Goal: Task Accomplishment & Management: Use online tool/utility

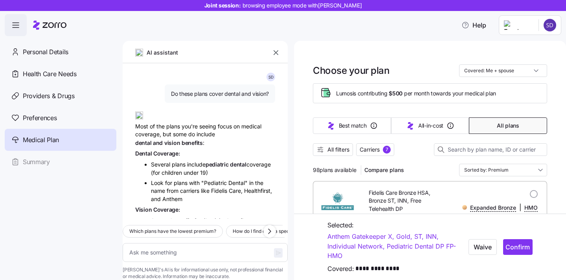
scroll to position [3684, 0]
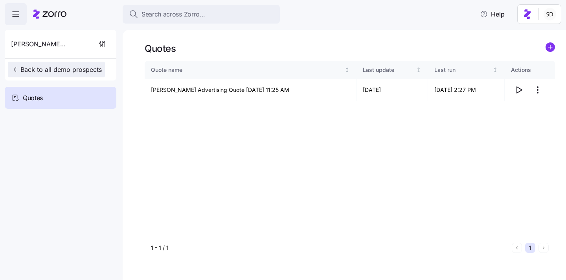
click at [15, 69] on icon "button" at bounding box center [15, 70] width 8 height 8
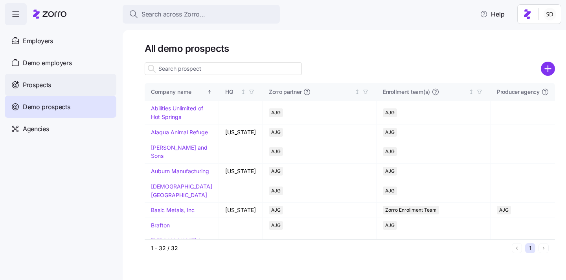
click at [23, 80] on span "Prospects" at bounding box center [37, 85] width 28 height 10
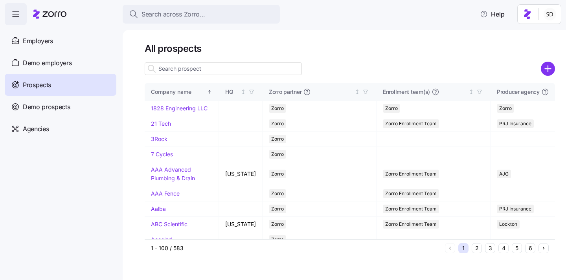
click at [207, 70] on input at bounding box center [223, 68] width 157 height 13
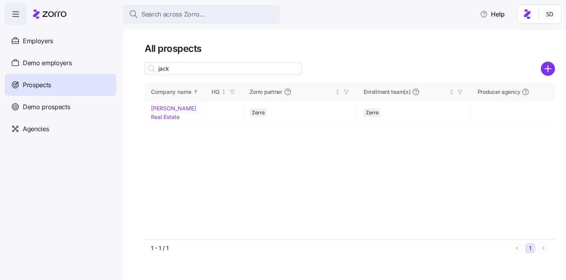
click at [207, 67] on input "jack" at bounding box center [223, 68] width 157 height 13
type input "jack"
click at [161, 106] on link "[PERSON_NAME] Real Estate" at bounding box center [173, 112] width 45 height 15
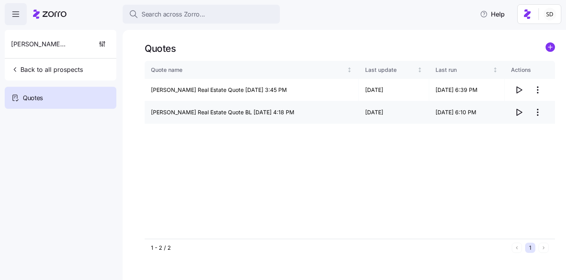
click at [517, 113] on icon "button" at bounding box center [518, 112] width 9 height 9
click at [519, 113] on icon "button" at bounding box center [518, 112] width 9 height 9
click at [516, 92] on icon "button" at bounding box center [518, 90] width 5 height 6
click at [519, 111] on icon "button" at bounding box center [518, 112] width 5 height 6
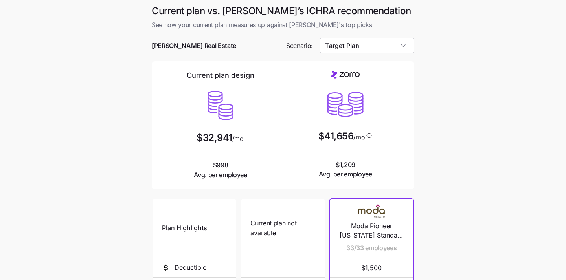
click at [382, 46] on input "Target Plan" at bounding box center [367, 46] width 95 height 16
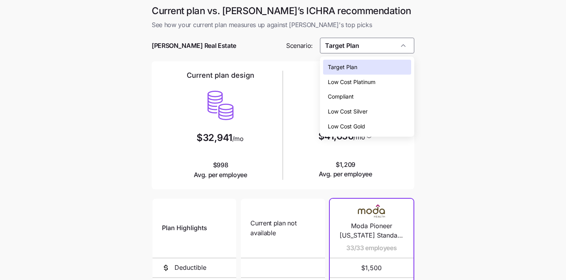
click at [382, 117] on div "Low Cost Silver" at bounding box center [367, 111] width 88 height 15
type input "Low Cost Silver"
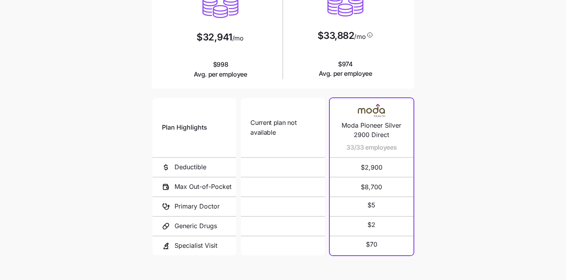
scroll to position [148, 0]
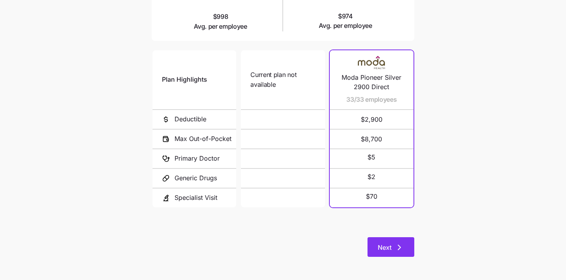
click at [386, 255] on button "Next" at bounding box center [390, 247] width 47 height 20
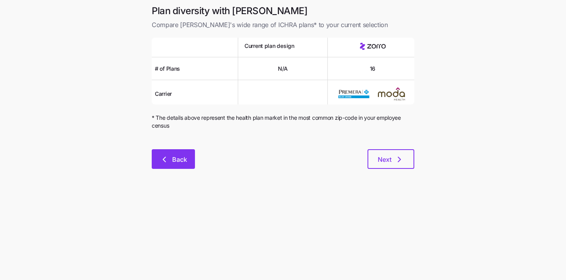
click at [167, 154] on button "Back" at bounding box center [173, 159] width 43 height 20
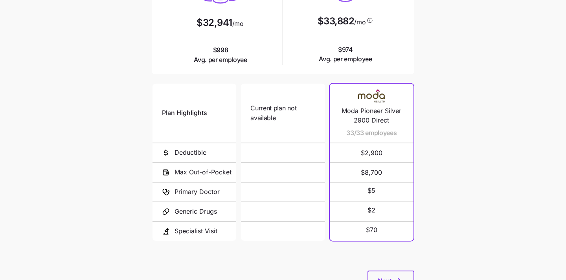
scroll to position [148, 0]
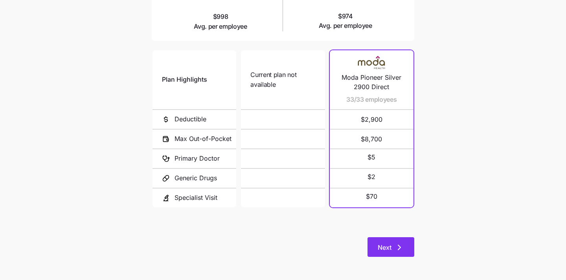
click at [385, 241] on button "Next" at bounding box center [390, 247] width 47 height 20
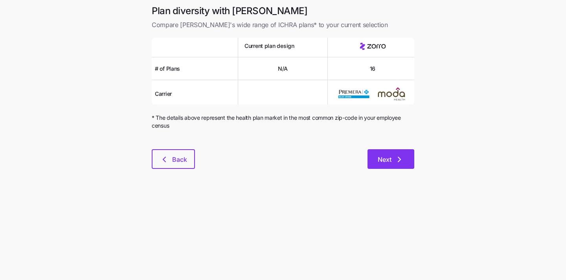
click at [387, 156] on span "Next" at bounding box center [384, 159] width 14 height 9
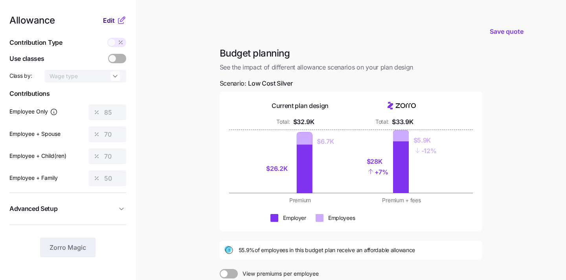
click at [106, 21] on span "Edit" at bounding box center [109, 20] width 12 height 9
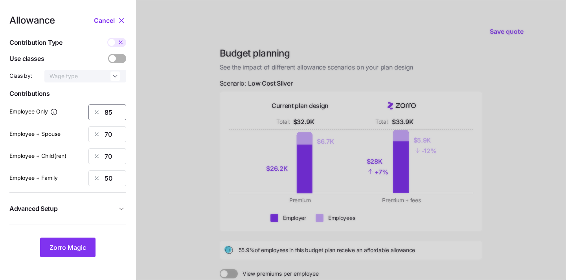
click at [117, 112] on input "85" at bounding box center [107, 112] width 38 height 16
type input "8"
type input "85"
click at [163, 128] on div at bounding box center [351, 193] width 430 height 386
click at [121, 131] on input "70" at bounding box center [107, 134] width 38 height 16
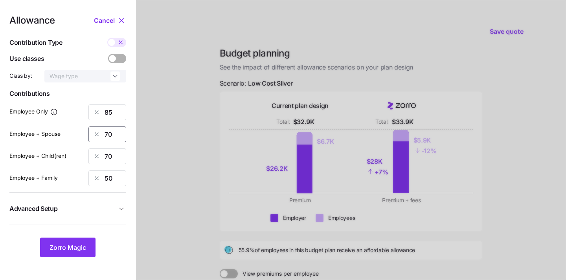
click at [121, 131] on input "70" at bounding box center [107, 134] width 38 height 16
type input "42"
click at [191, 150] on div at bounding box center [351, 193] width 430 height 386
click at [112, 161] on input "70" at bounding box center [107, 156] width 38 height 16
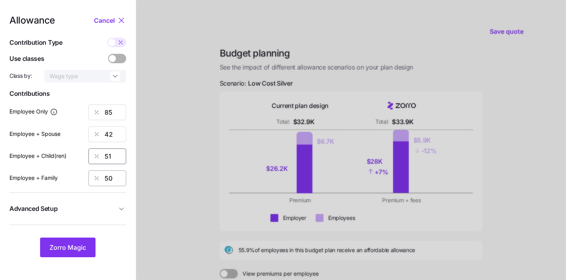
type input "51"
click at [115, 176] on input "50" at bounding box center [107, 178] width 38 height 16
type input "32"
click at [167, 212] on div at bounding box center [351, 193] width 430 height 386
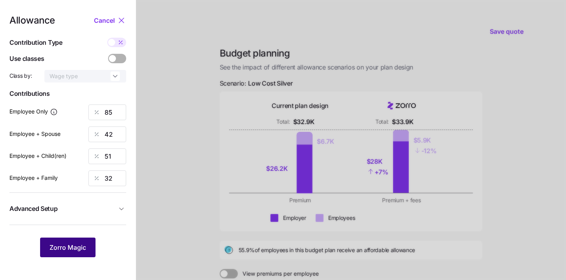
click at [67, 246] on span "Zorro Magic" at bounding box center [67, 247] width 37 height 9
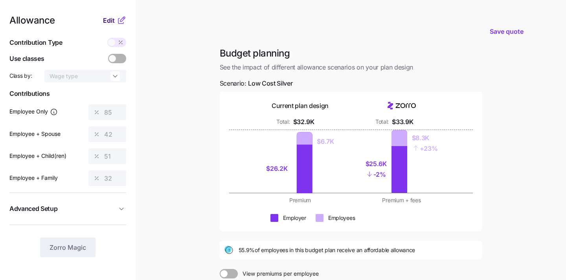
click at [109, 20] on span "Edit" at bounding box center [109, 20] width 12 height 9
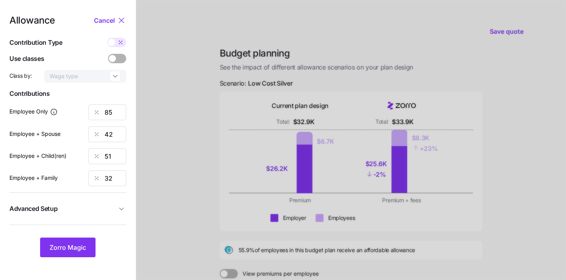
click at [113, 46] on div at bounding box center [116, 42] width 19 height 9
click at [107, 38] on input "checkbox" at bounding box center [107, 38] width 0 height 0
type input "893"
type input "883"
type input "890"
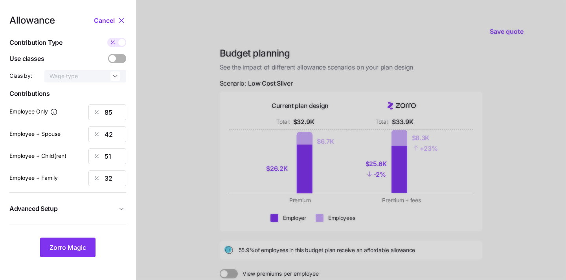
type input "895"
click at [113, 46] on span at bounding box center [112, 42] width 11 height 9
click at [107, 38] on input "checkbox" at bounding box center [107, 38] width 0 height 0
type input "85"
type input "42"
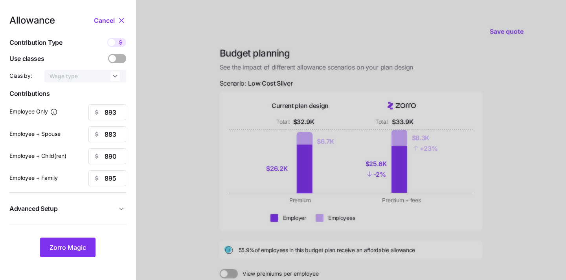
type input "51"
type input "32"
click at [116, 58] on span at bounding box center [121, 58] width 11 height 9
click at [108, 54] on input "checkbox" at bounding box center [108, 54] width 0 height 0
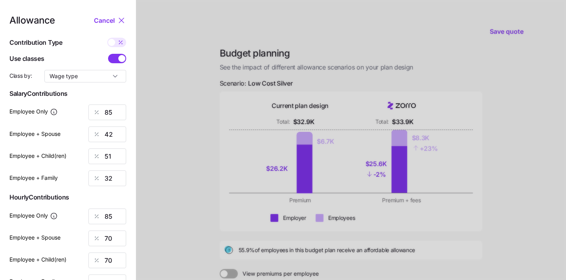
click at [121, 62] on span at bounding box center [121, 58] width 7 height 7
click at [108, 54] on input "checkbox" at bounding box center [108, 54] width 0 height 0
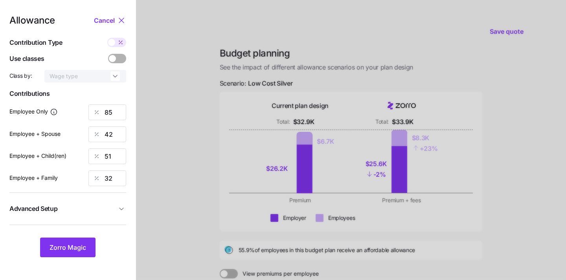
click at [112, 41] on span at bounding box center [111, 42] width 7 height 7
click at [107, 38] on input "checkbox" at bounding box center [107, 38] width 0 height 0
type input "893"
type input "883"
type input "890"
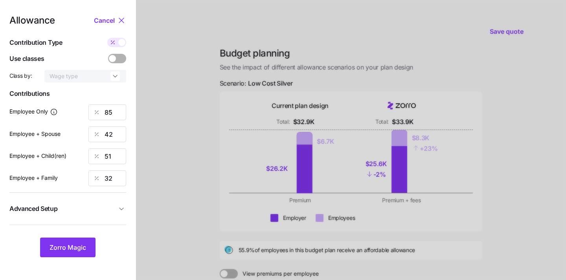
type input "895"
click at [113, 117] on input "893" at bounding box center [107, 112] width 38 height 16
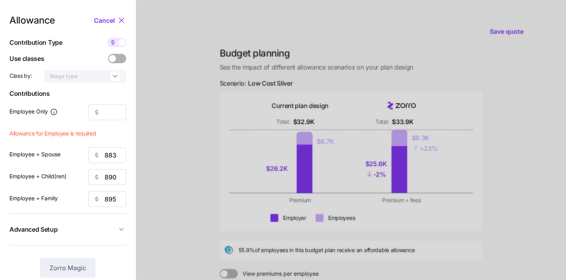
click at [116, 57] on span at bounding box center [121, 58] width 11 height 9
click at [108, 54] on input "checkbox" at bounding box center [108, 54] width 0 height 0
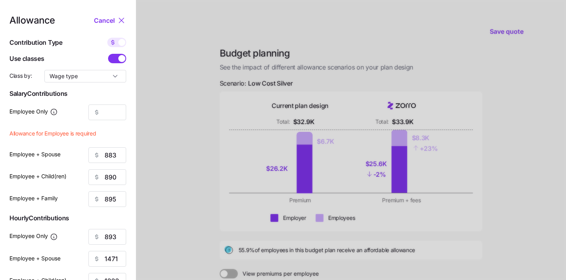
click at [116, 57] on span at bounding box center [113, 58] width 11 height 9
click at [108, 54] on input "checkbox" at bounding box center [108, 54] width 0 height 0
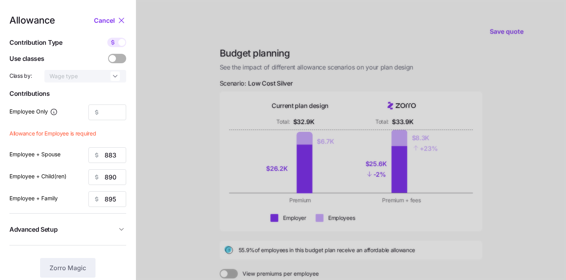
click at [121, 57] on span at bounding box center [121, 58] width 11 height 9
click at [108, 54] on input "checkbox" at bounding box center [108, 54] width 0 height 0
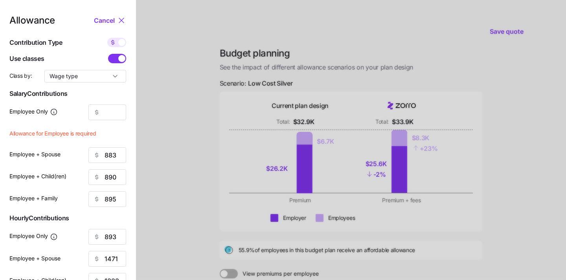
click at [121, 57] on span at bounding box center [121, 58] width 7 height 7
click at [108, 54] on input "checkbox" at bounding box center [108, 54] width 0 height 0
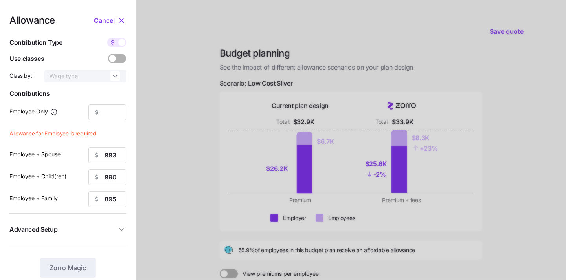
click at [122, 38] on div at bounding box center [116, 42] width 19 height 9
click at [107, 38] on input "checkbox" at bounding box center [107, 38] width 0 height 0
type input "85"
type input "42"
type input "51"
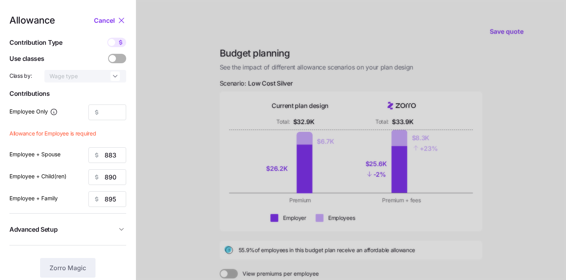
type input "32"
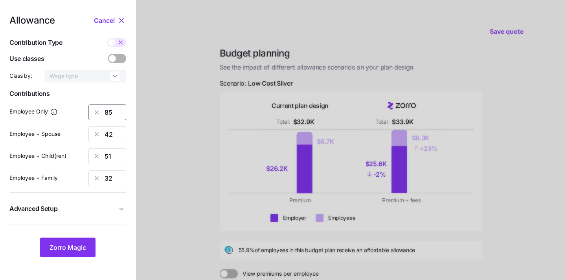
click at [117, 115] on input "85" at bounding box center [107, 112] width 38 height 16
type input "71"
click at [116, 132] on input "42" at bounding box center [107, 134] width 38 height 16
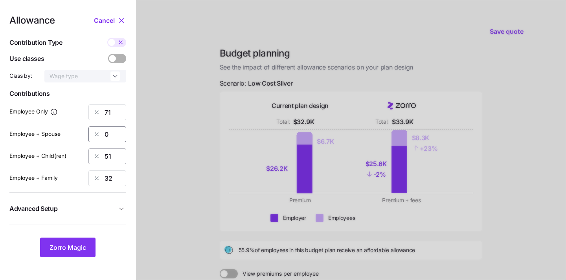
type input "0"
click at [111, 156] on input "51" at bounding box center [107, 156] width 38 height 16
type input "0"
click at [116, 179] on input "32" at bounding box center [107, 178] width 38 height 16
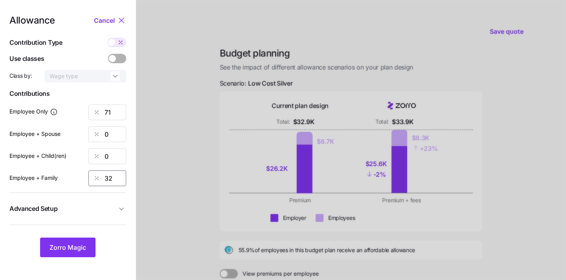
click at [116, 179] on input "32" at bounding box center [107, 178] width 38 height 16
type input "0"
click at [65, 252] on span "Zorro Magic" at bounding box center [67, 247] width 37 height 9
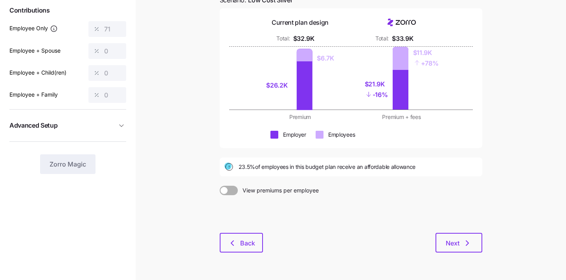
scroll to position [106, 0]
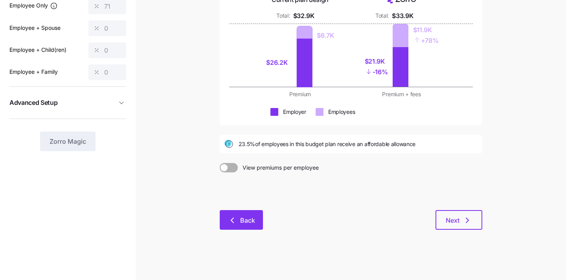
click at [238, 220] on span "Back" at bounding box center [241, 220] width 23 height 9
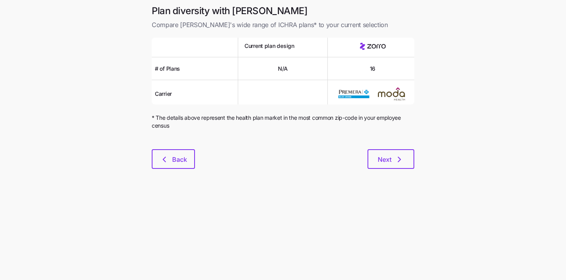
click at [168, 146] on div at bounding box center [283, 144] width 262 height 9
click at [168, 158] on icon "button" at bounding box center [163, 159] width 9 height 9
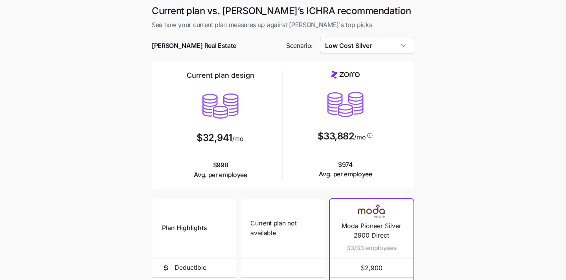
click at [375, 46] on input "Low Cost Silver" at bounding box center [367, 46] width 95 height 16
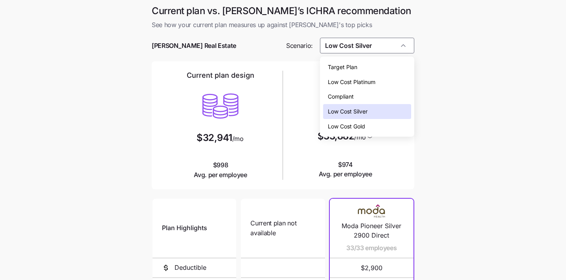
click at [366, 95] on div "Compliant" at bounding box center [367, 96] width 88 height 15
type input "Compliant"
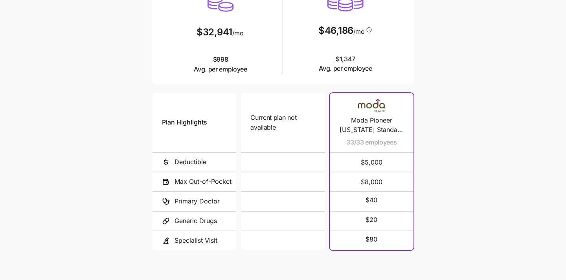
scroll to position [137, 0]
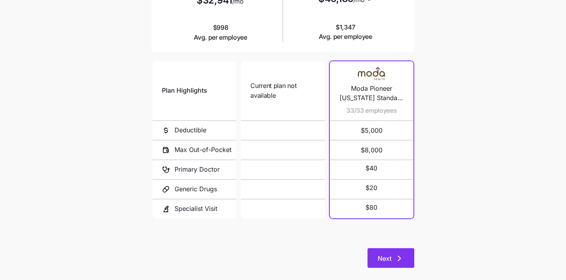
click at [384, 258] on span "Next" at bounding box center [384, 258] width 14 height 9
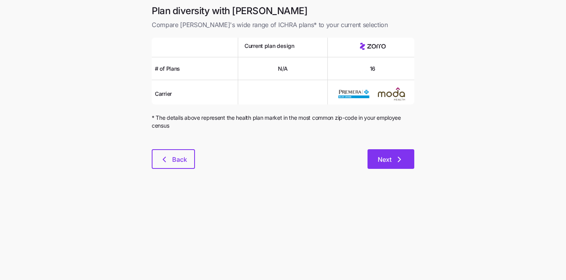
click at [399, 156] on icon "button" at bounding box center [398, 159] width 9 height 9
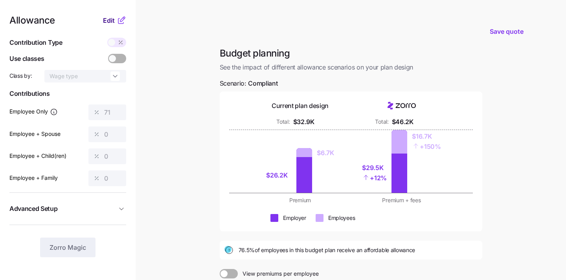
click at [108, 21] on span "Edit" at bounding box center [109, 20] width 12 height 9
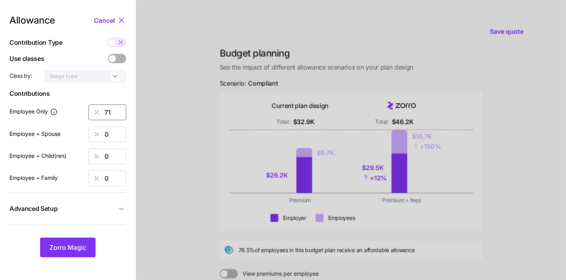
click at [120, 112] on input "71" at bounding box center [107, 112] width 38 height 16
type input "85"
click at [110, 133] on input "0" at bounding box center [107, 134] width 38 height 16
type input "42"
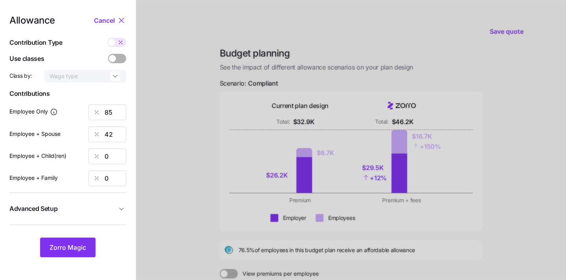
click at [398, 191] on div at bounding box center [351, 193] width 430 height 386
click at [108, 165] on div "Allowance Cancel Contribution Type Use classes Class by: Wage type Contribution…" at bounding box center [67, 137] width 117 height 242
click at [109, 155] on input "0" at bounding box center [107, 156] width 38 height 16
type input "51"
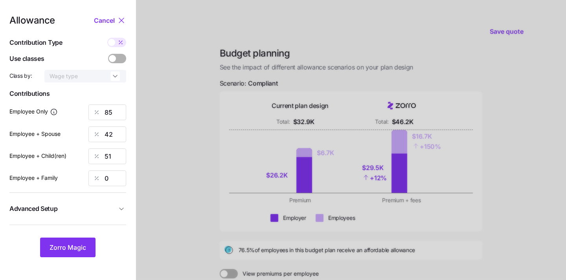
click at [180, 167] on div at bounding box center [351, 193] width 430 height 386
click at [114, 176] on input "0" at bounding box center [107, 178] width 38 height 16
type input "42"
click at [62, 248] on span "Zorro Magic" at bounding box center [67, 247] width 37 height 9
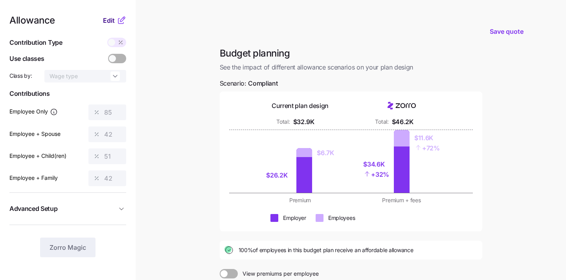
click at [112, 20] on span "Edit" at bounding box center [109, 20] width 12 height 9
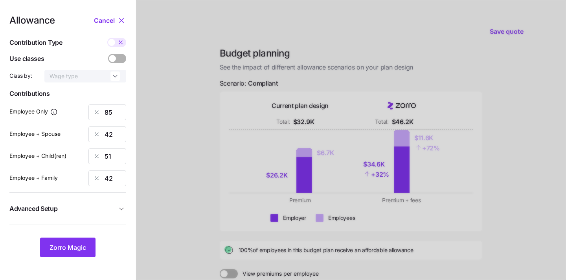
click at [157, 149] on div at bounding box center [351, 193] width 430 height 386
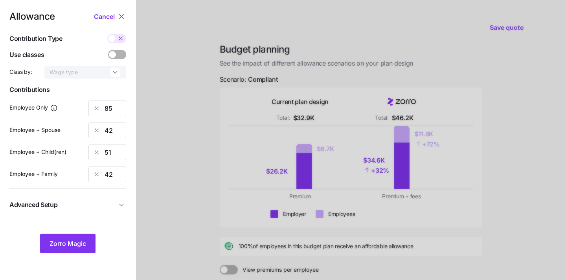
scroll to position [4, 0]
click at [104, 14] on span "Cancel" at bounding box center [104, 15] width 21 height 9
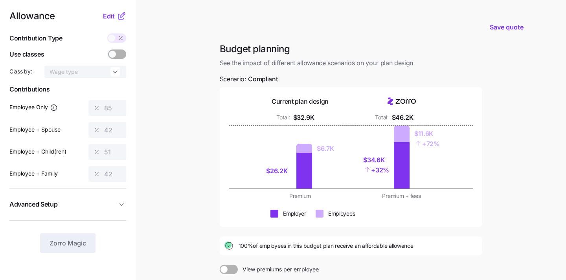
scroll to position [106, 0]
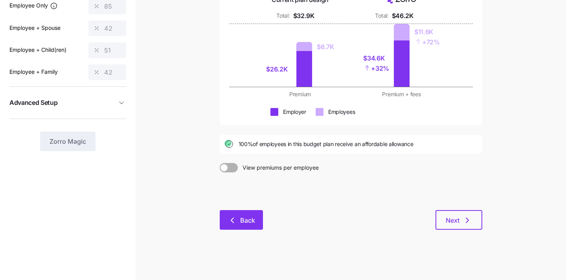
click at [251, 227] on button "Back" at bounding box center [241, 220] width 43 height 20
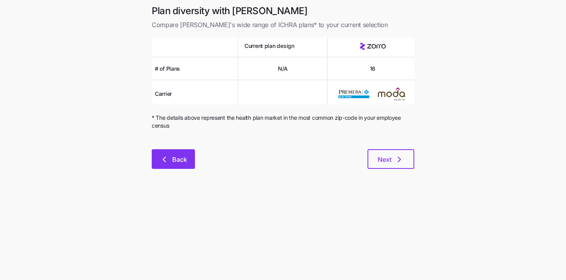
click at [185, 157] on span "Back" at bounding box center [179, 159] width 15 height 9
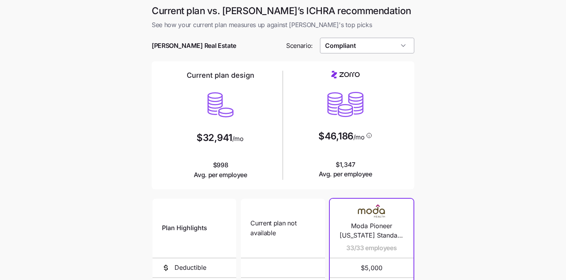
click at [396, 48] on input "Compliant" at bounding box center [367, 46] width 95 height 16
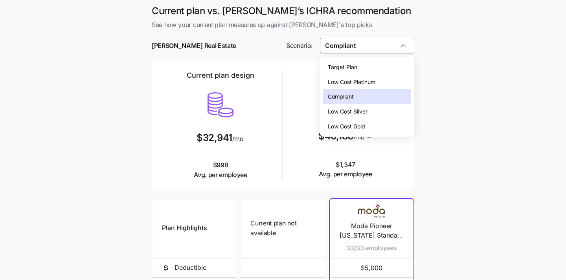
click at [383, 110] on div "Low Cost Silver" at bounding box center [367, 111] width 88 height 15
type input "Low Cost Silver"
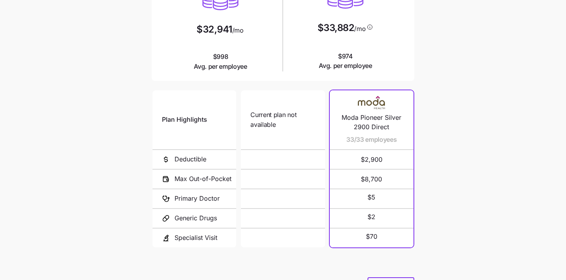
scroll to position [148, 0]
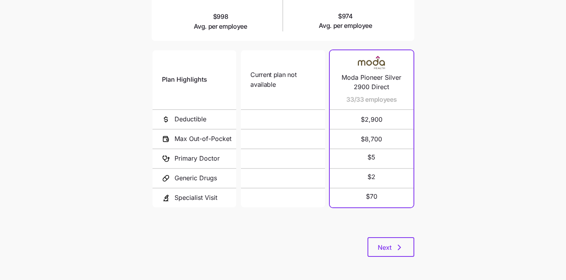
click at [380, 257] on div "Current plan vs. Zorro’s ICHRA recommendation See how your current plan measure…" at bounding box center [282, 61] width 275 height 410
click at [382, 247] on span "Next" at bounding box center [384, 247] width 14 height 9
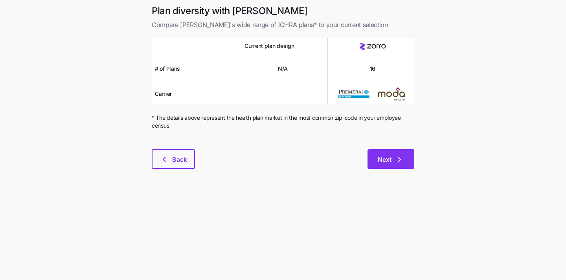
click at [392, 156] on span "Next" at bounding box center [390, 159] width 26 height 9
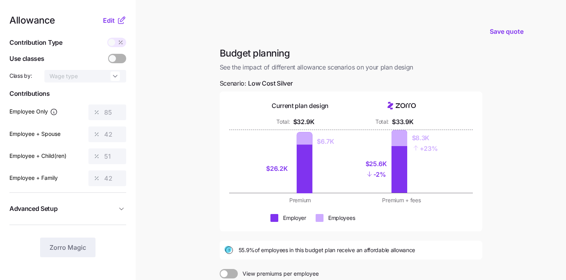
scroll to position [106, 0]
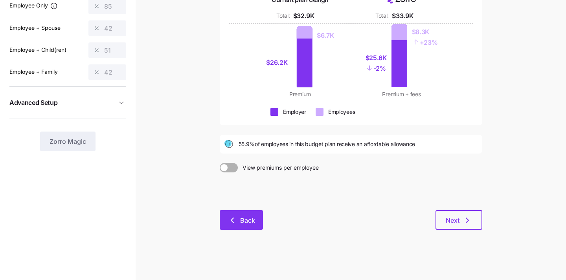
click at [242, 223] on span "Back" at bounding box center [247, 220] width 15 height 9
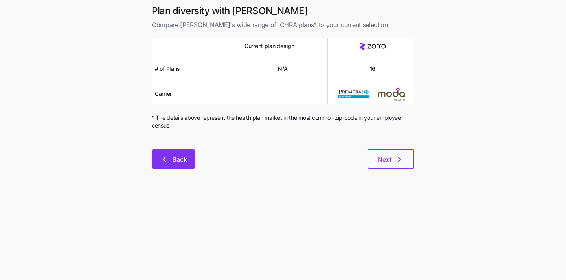
click at [180, 162] on span "Back" at bounding box center [179, 159] width 15 height 9
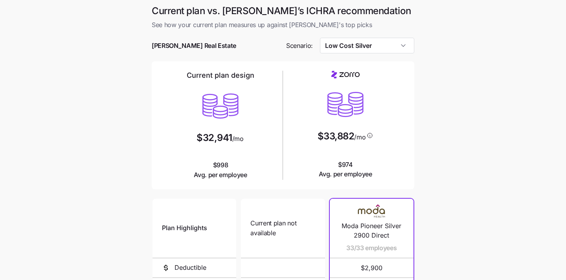
click at [370, 54] on div at bounding box center [283, 57] width 262 height 8
click at [369, 48] on input "Low Cost Silver" at bounding box center [367, 46] width 95 height 16
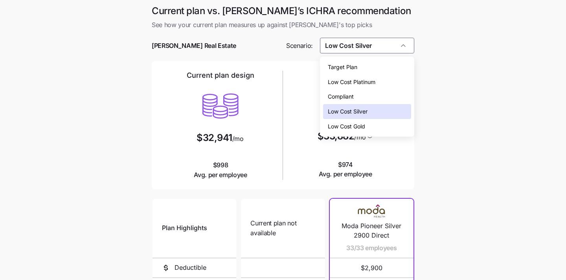
click at [369, 126] on div "Low Cost Gold" at bounding box center [367, 126] width 88 height 15
type input "Low Cost Gold"
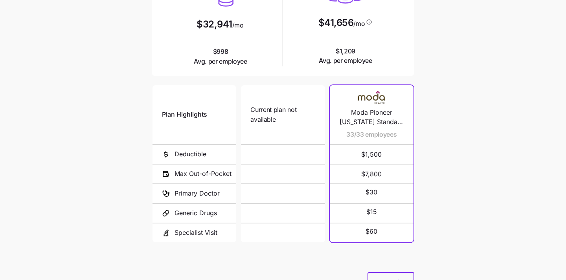
scroll to position [148, 0]
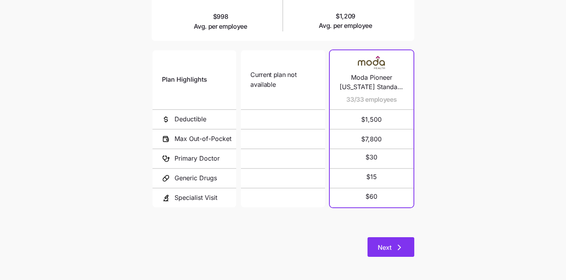
click at [388, 245] on span "Next" at bounding box center [384, 247] width 14 height 9
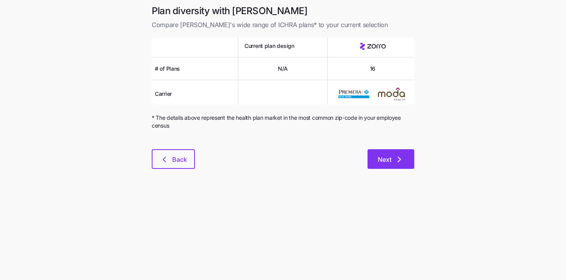
click at [388, 155] on button "Next" at bounding box center [390, 159] width 47 height 20
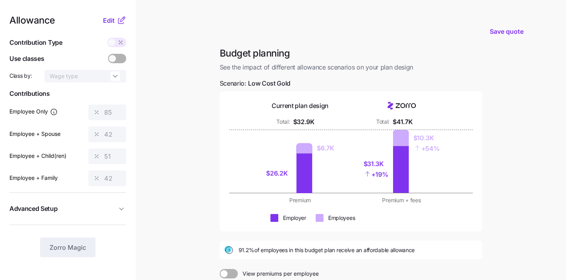
scroll to position [10, 0]
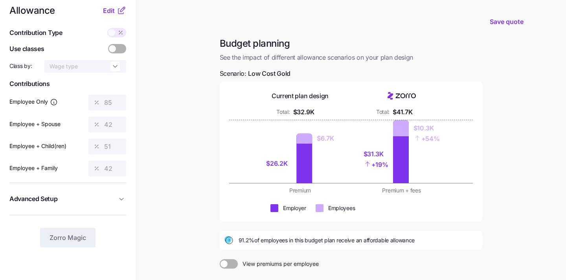
click at [559, 96] on main "Save quote Budget planning See the impact of different allowance scenarios on y…" at bounding box center [283, 183] width 566 height 386
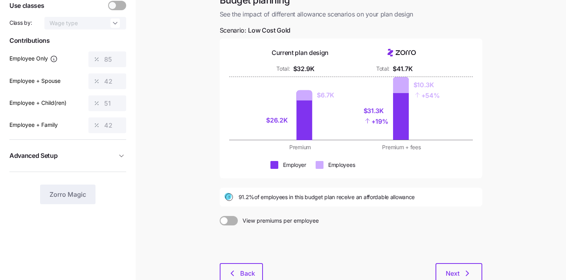
scroll to position [106, 0]
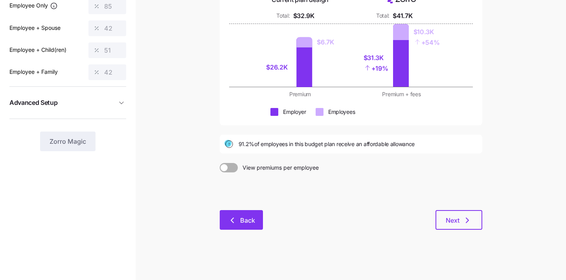
click at [242, 220] on span "Back" at bounding box center [247, 220] width 15 height 9
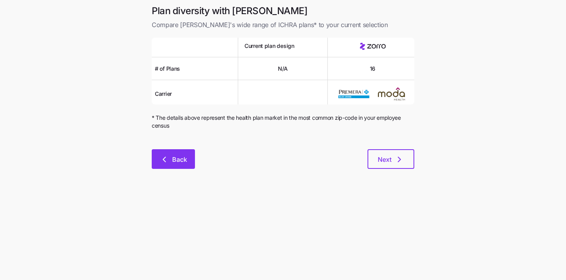
click at [167, 155] on icon "button" at bounding box center [163, 159] width 9 height 9
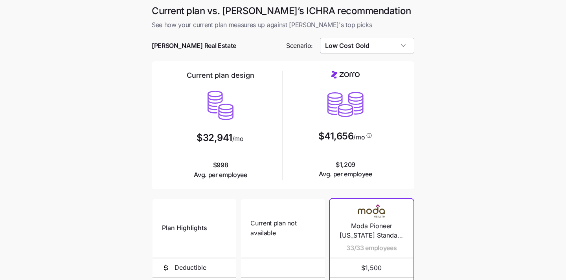
click at [382, 45] on input "Low Cost Gold" at bounding box center [367, 46] width 95 height 16
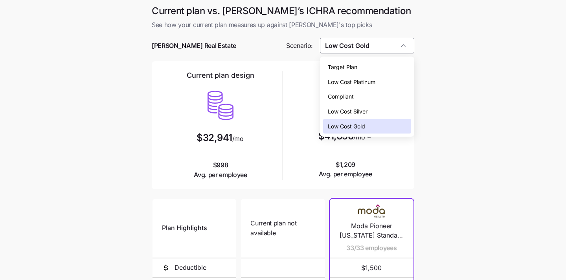
click at [369, 108] on div "Low Cost Silver" at bounding box center [367, 111] width 88 height 15
type input "Low Cost Silver"
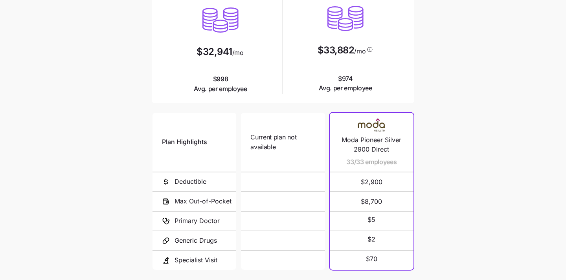
scroll to position [148, 0]
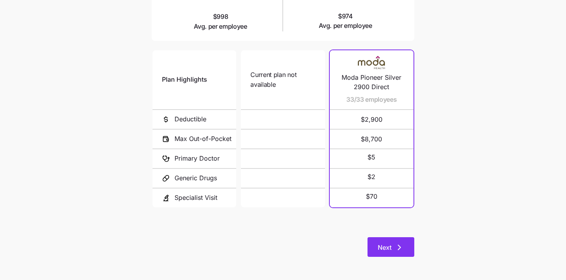
click at [384, 250] on span "Next" at bounding box center [384, 247] width 14 height 9
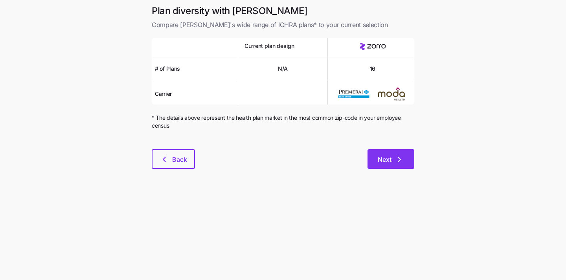
click at [386, 159] on span "Next" at bounding box center [384, 159] width 14 height 9
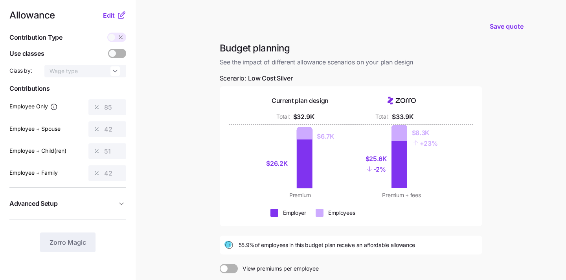
scroll to position [2, 0]
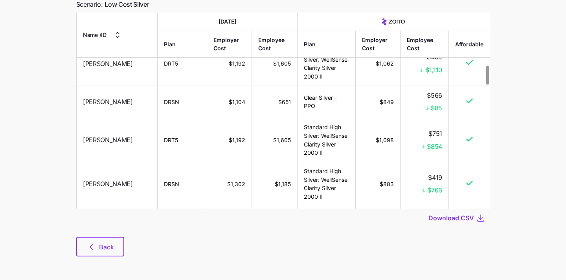
scroll to position [570, 0]
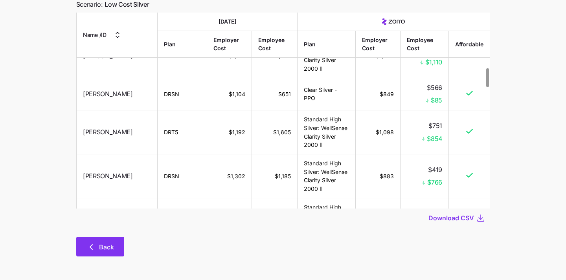
click at [113, 243] on span "Back" at bounding box center [106, 246] width 15 height 9
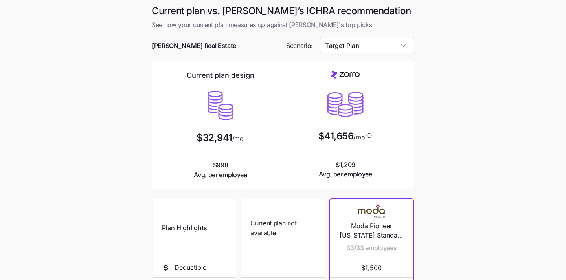
click at [361, 48] on input "Target Plan" at bounding box center [367, 46] width 95 height 16
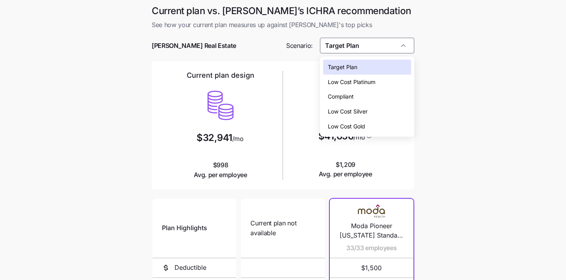
click at [361, 109] on span "Low Cost Silver" at bounding box center [348, 111] width 40 height 9
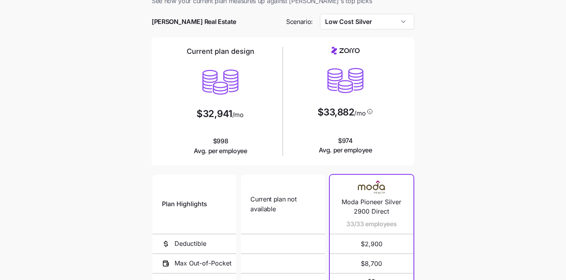
scroll to position [77, 0]
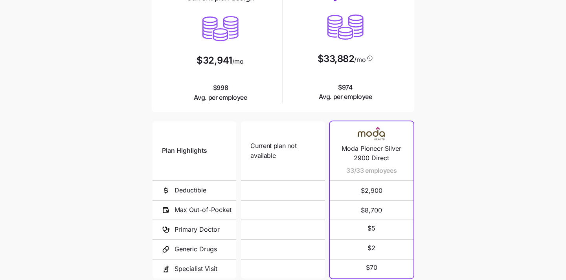
click at [430, 102] on main "Current plan vs. Zorro’s ICHRA recommendation See how your current plan measure…" at bounding box center [283, 137] width 566 height 429
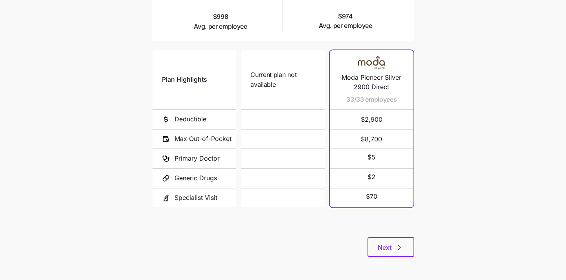
scroll to position [0, 0]
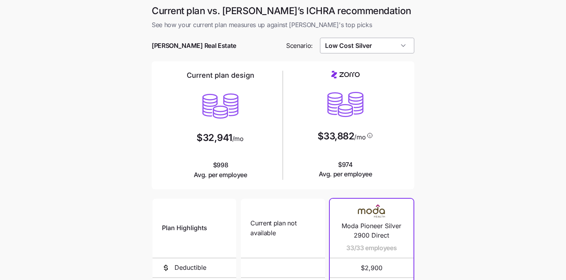
click at [378, 45] on input "Low Cost Silver" at bounding box center [367, 46] width 95 height 16
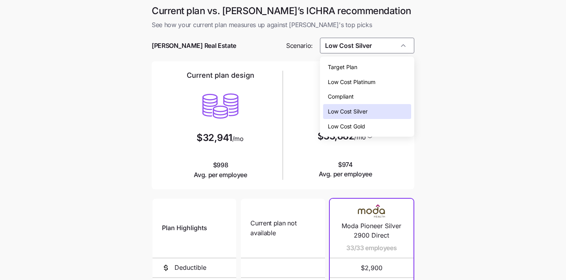
click at [365, 99] on div "Compliant" at bounding box center [367, 96] width 88 height 15
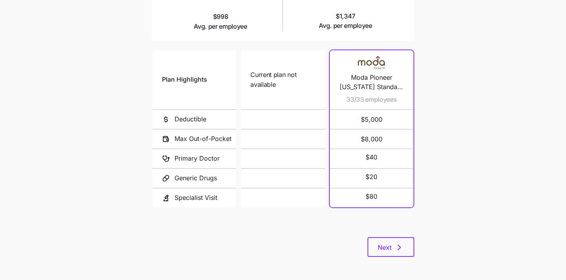
scroll to position [3, 0]
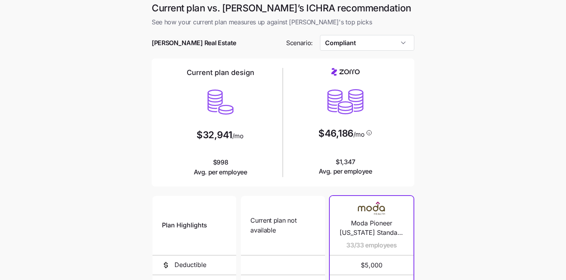
click at [368, 45] on input "Compliant" at bounding box center [367, 43] width 95 height 16
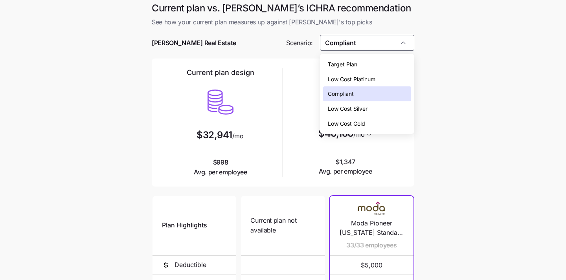
click at [369, 106] on div "Low Cost Silver" at bounding box center [367, 108] width 88 height 15
type input "Low Cost Silver"
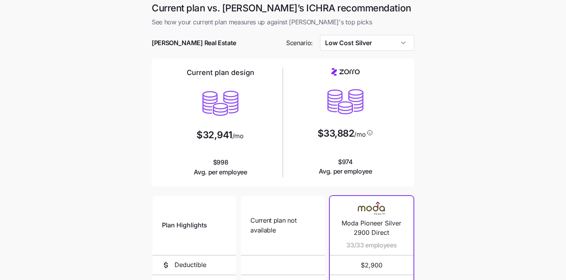
scroll to position [148, 0]
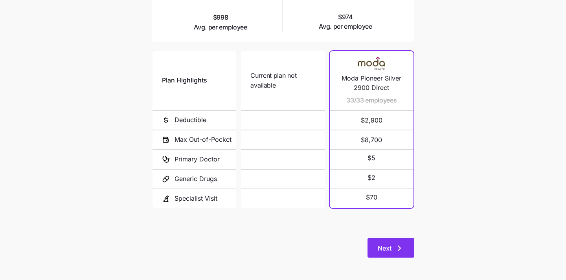
click at [390, 242] on button "Next" at bounding box center [390, 248] width 47 height 20
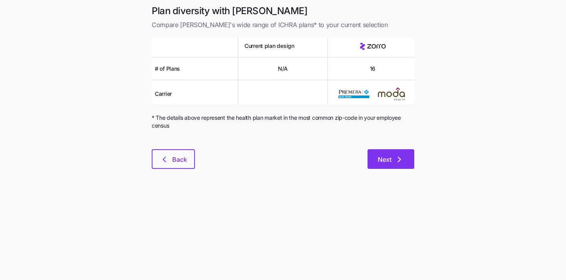
click at [398, 162] on icon "button" at bounding box center [398, 159] width 9 height 9
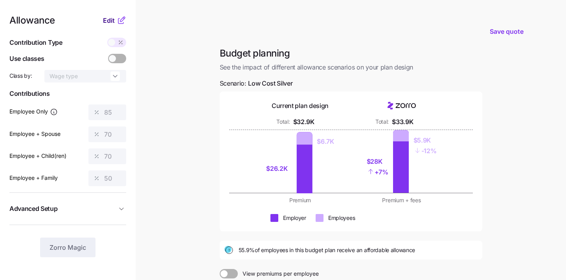
click at [109, 21] on span "Edit" at bounding box center [109, 20] width 12 height 9
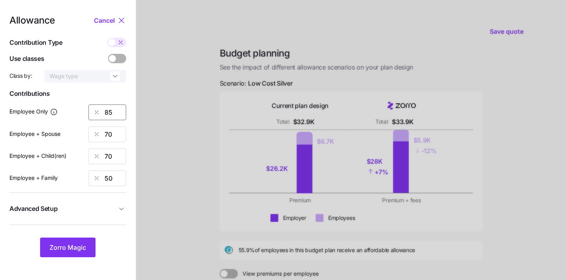
click at [119, 114] on input "85" at bounding box center [107, 112] width 38 height 16
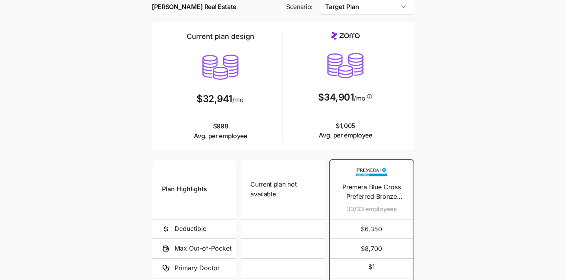
scroll to position [29, 0]
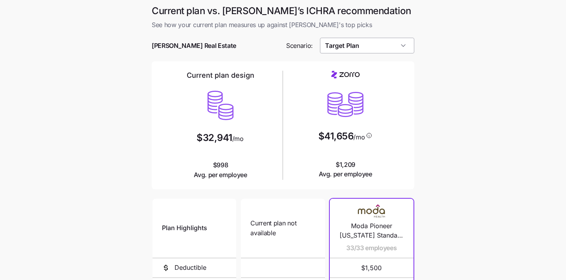
click at [389, 49] on input "Target Plan" at bounding box center [367, 46] width 95 height 16
click at [421, 66] on main "Current plan vs. [PERSON_NAME]’s ICHRA recommendation See how your current plan…" at bounding box center [283, 214] width 566 height 429
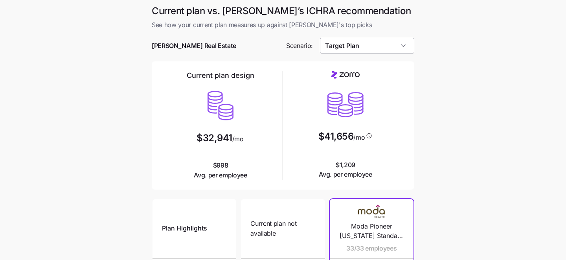
click at [343, 51] on input "Target Plan" at bounding box center [367, 46] width 95 height 16
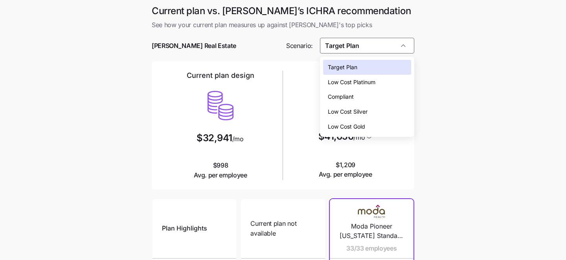
click at [342, 98] on span "Compliant" at bounding box center [341, 96] width 26 height 9
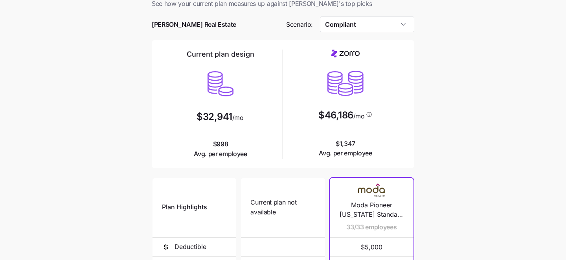
scroll to position [20, 0]
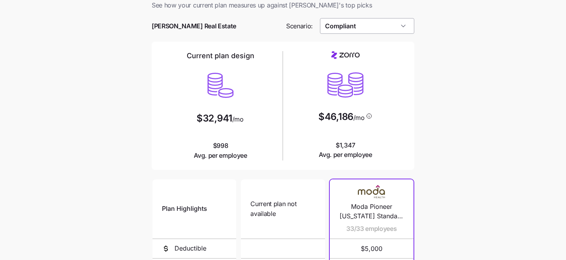
click at [374, 30] on input "Compliant" at bounding box center [367, 26] width 95 height 16
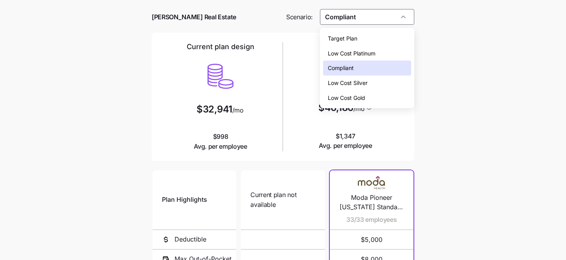
scroll to position [26, 0]
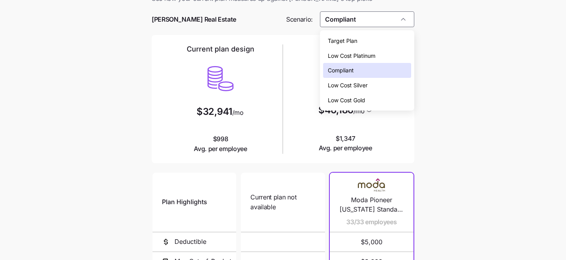
click at [367, 83] on span "Low Cost Silver" at bounding box center [348, 85] width 40 height 9
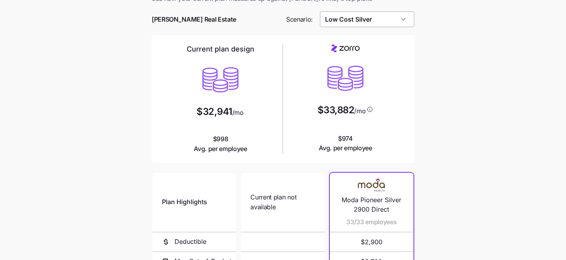
click at [363, 22] on input "Low Cost Silver" at bounding box center [367, 19] width 95 height 16
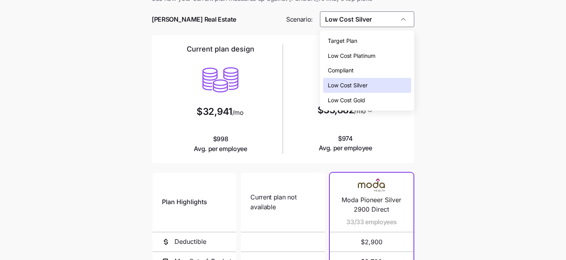
click at [370, 71] on div "Compliant" at bounding box center [367, 70] width 88 height 15
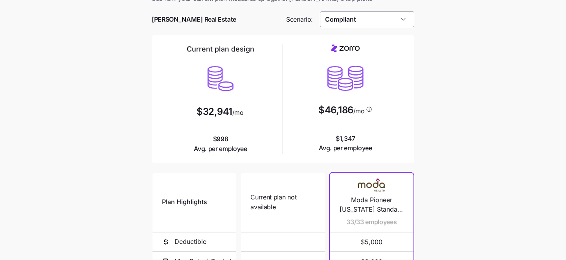
click at [394, 23] on input "Compliant" at bounding box center [367, 19] width 95 height 16
click at [388, 23] on input "Compliant" at bounding box center [367, 19] width 95 height 16
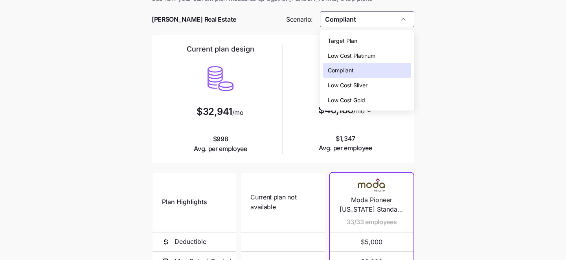
click at [386, 83] on div "Low Cost Silver" at bounding box center [367, 85] width 88 height 15
type input "Low Cost Silver"
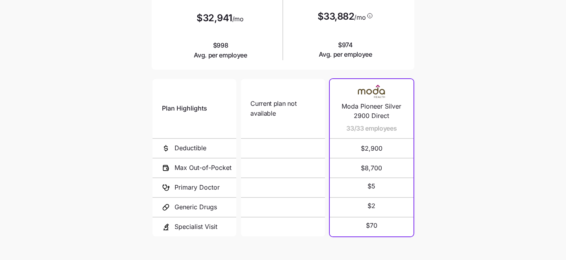
scroll to position [169, 0]
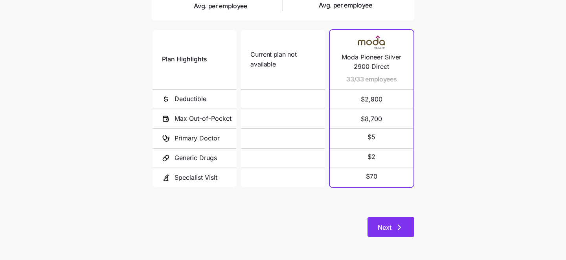
click at [394, 230] on icon "button" at bounding box center [398, 226] width 9 height 9
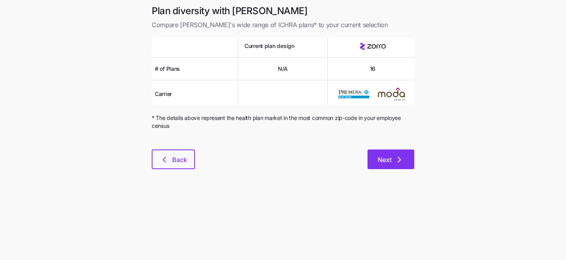
click at [389, 163] on span "Next" at bounding box center [384, 159] width 14 height 9
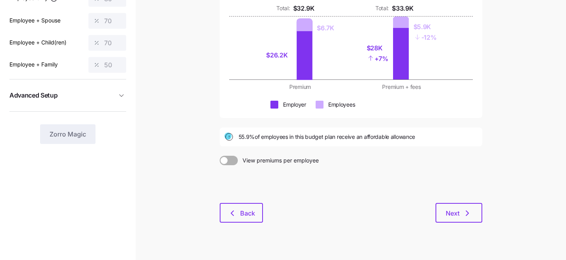
scroll to position [126, 0]
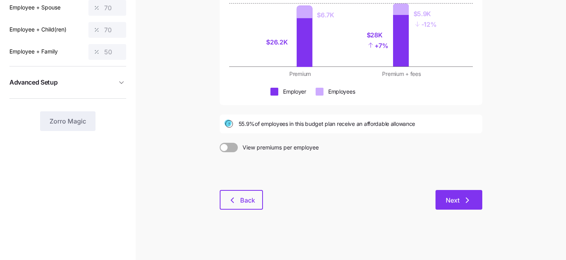
click at [460, 200] on span "Next" at bounding box center [458, 199] width 26 height 9
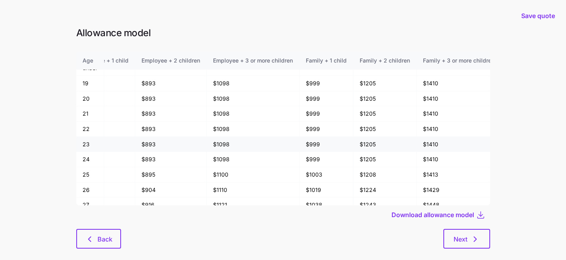
scroll to position [26, 144]
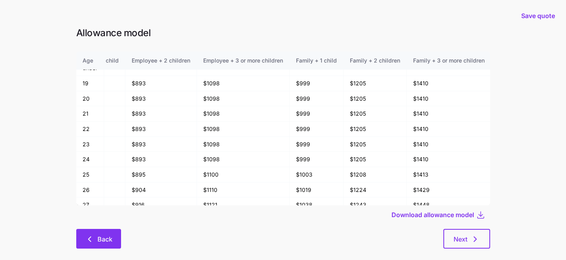
click at [103, 242] on span "Back" at bounding box center [104, 238] width 15 height 9
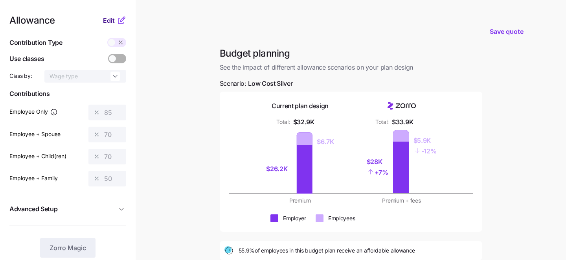
click at [105, 21] on span "Edit" at bounding box center [109, 20] width 12 height 9
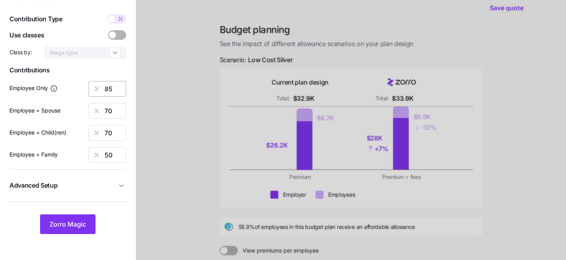
scroll to position [36, 0]
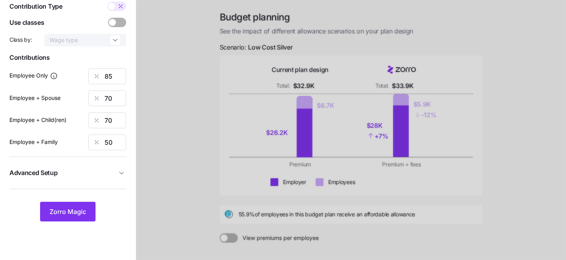
click at [123, 174] on icon "button" at bounding box center [121, 173] width 8 height 8
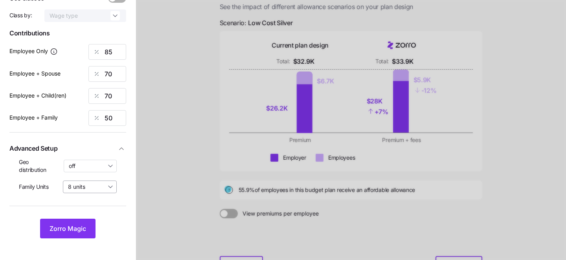
scroll to position [61, 0]
click at [108, 189] on input "8 units" at bounding box center [90, 186] width 54 height 13
click at [104, 214] on div "4 units" at bounding box center [90, 218] width 48 height 13
type input "4 units"
click at [65, 233] on button "Zorro Magic" at bounding box center [67, 228] width 55 height 20
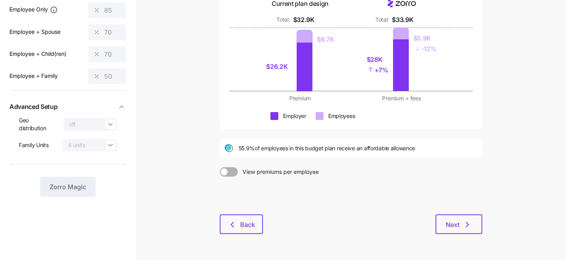
scroll to position [126, 0]
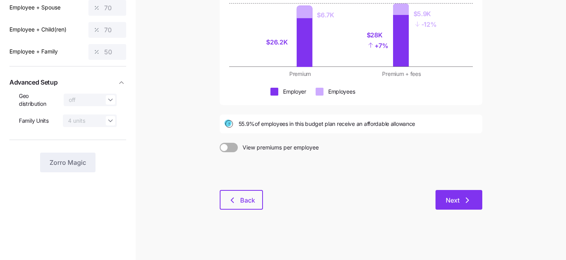
click at [459, 194] on button "Next" at bounding box center [458, 200] width 47 height 20
